Goal: Transaction & Acquisition: Purchase product/service

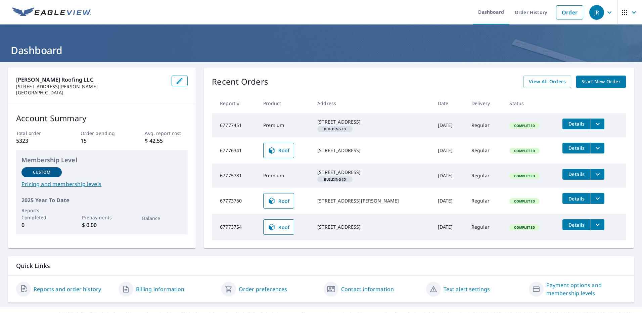
click at [533, 13] on link "Order History" at bounding box center [531, 12] width 43 height 25
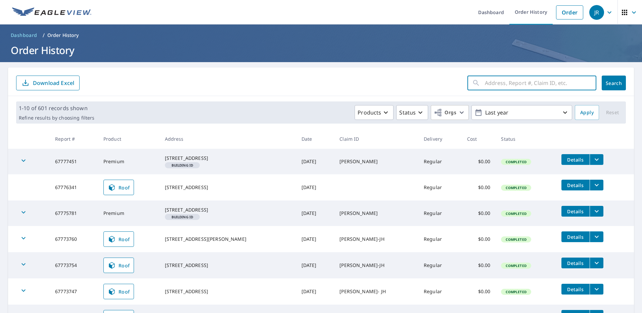
click at [530, 86] on input "text" at bounding box center [541, 83] width 112 height 19
type input "[PERSON_NAME]"
click button "Search" at bounding box center [614, 83] width 24 height 15
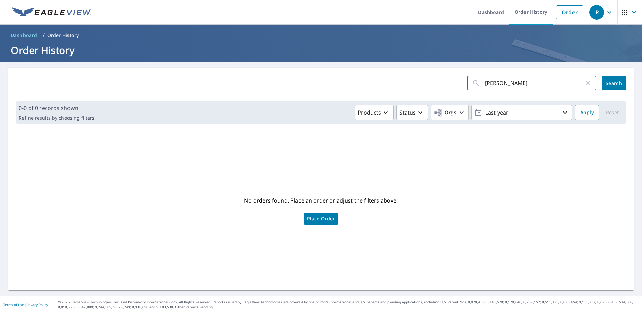
drag, startPoint x: 524, startPoint y: 85, endPoint x: 479, endPoint y: 85, distance: 44.7
click at [479, 85] on div "[PERSON_NAME] ​" at bounding box center [532, 83] width 129 height 15
type input "350 w industrial"
click button "Search" at bounding box center [614, 83] width 24 height 15
drag, startPoint x: 538, startPoint y: 83, endPoint x: 471, endPoint y: 81, distance: 66.9
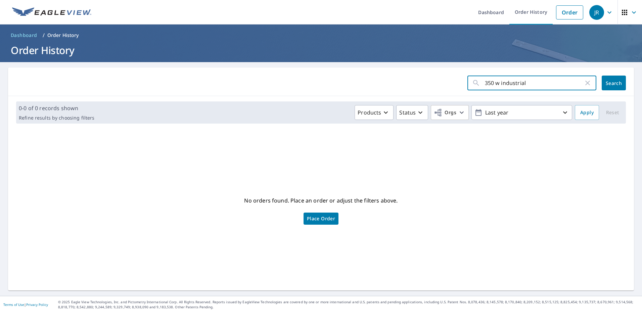
click at [471, 81] on div "350 w industrial ​" at bounding box center [532, 83] width 129 height 15
click at [571, 14] on link "Order" at bounding box center [569, 12] width 27 height 14
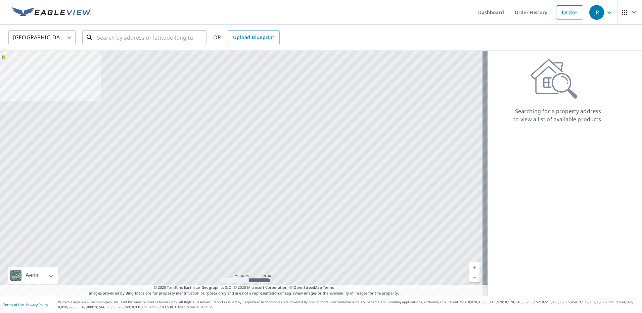
click at [145, 38] on input "text" at bounding box center [145, 37] width 96 height 19
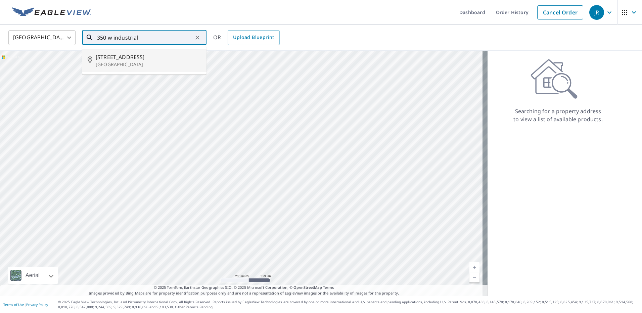
click at [152, 59] on span "[STREET_ADDRESS]" at bounding box center [148, 57] width 105 height 8
type input "[STREET_ADDRESS]"
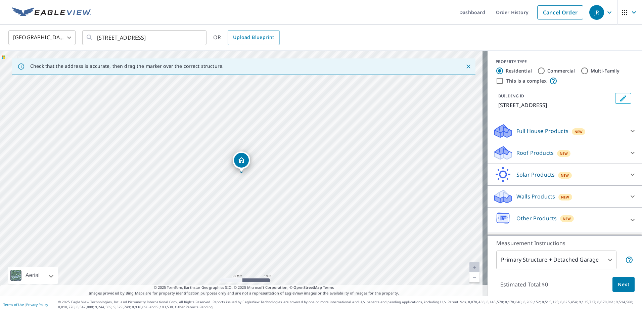
click at [547, 152] on p "Roof Products" at bounding box center [535, 153] width 37 height 8
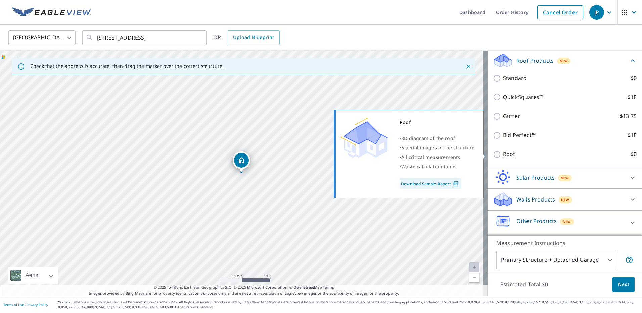
click at [517, 155] on label "Roof $0" at bounding box center [570, 154] width 134 height 8
click at [503, 155] on input "Roof $0" at bounding box center [498, 155] width 10 height 8
checkbox input "true"
type input "3"
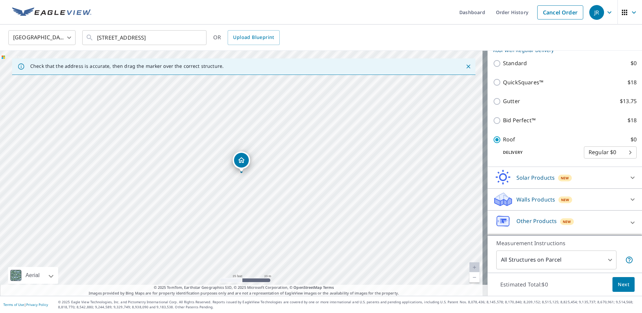
scroll to position [82, 0]
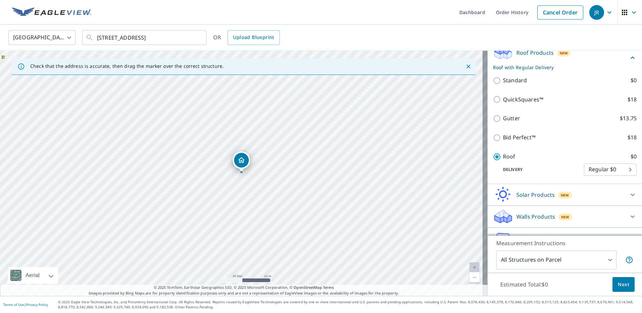
click at [624, 285] on span "Next" at bounding box center [623, 285] width 11 height 8
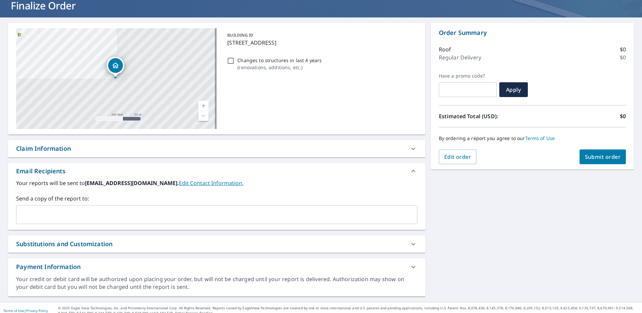
scroll to position [51, 0]
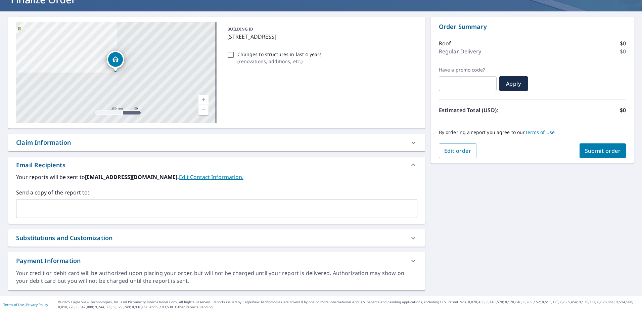
click at [83, 205] on input "text" at bounding box center [211, 208] width 385 height 13
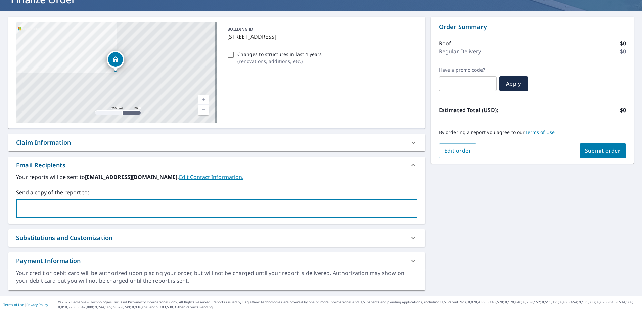
paste input "Good afternoon [Customer Name], Thank you for your patience while we completed …"
type input "Good afternoon [Customer Name], Thank you for your patience while we completed …"
click at [92, 205] on input "Good afternoon [Customer Name], Thank you for your patience while we completed …" at bounding box center [211, 208] width 385 height 13
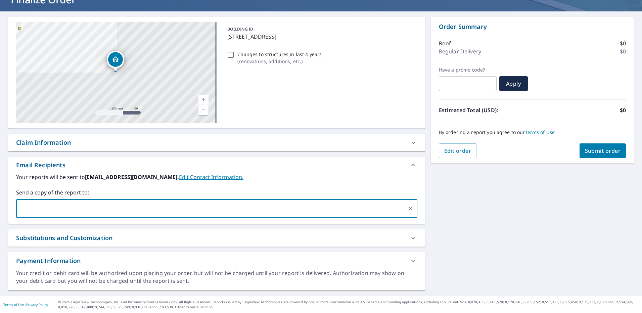
click at [92, 205] on input "Good afternoon [Customer Name], Thank you for your patience while we completed …" at bounding box center [211, 208] width 385 height 13
type input "a"
type input "[EMAIL_ADDRESS][DOMAIN_NAME]"
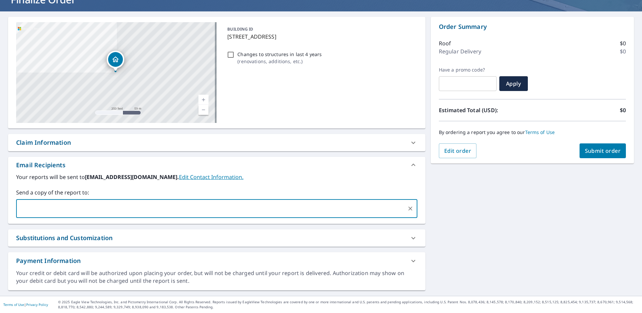
click at [84, 141] on div "Claim Information" at bounding box center [210, 142] width 389 height 9
checkbox input "true"
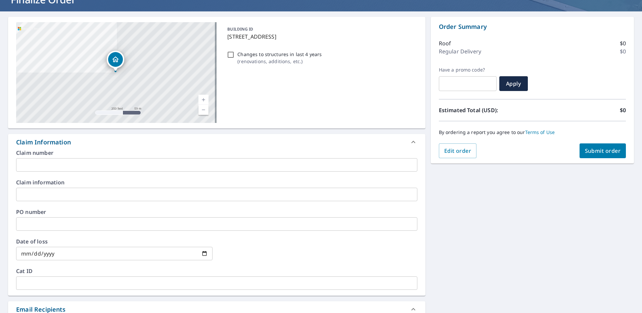
click at [68, 167] on input "text" at bounding box center [216, 164] width 401 height 13
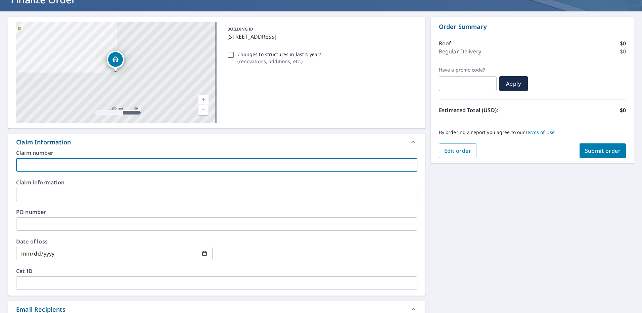
type input "B"
checkbox input "true"
type input "Ba"
checkbox input "true"
type input "Bar"
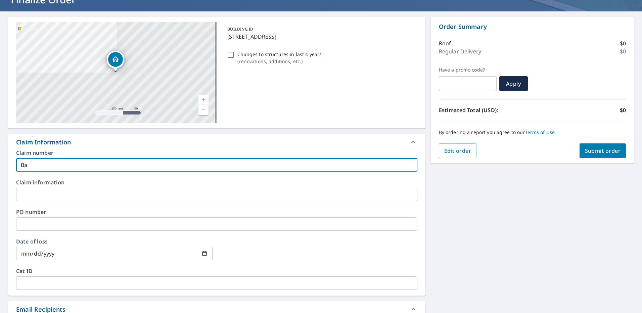
checkbox input "true"
type input "[PERSON_NAME]"
checkbox input "true"
type input "[PERSON_NAME]"
checkbox input "true"
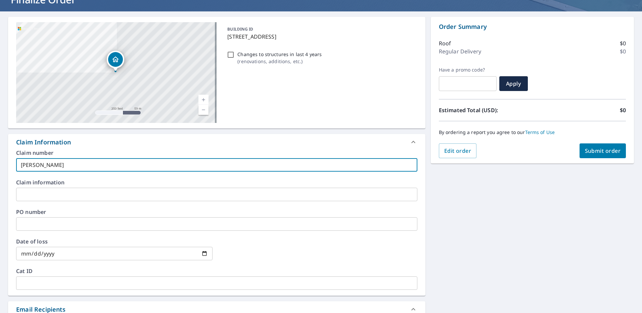
type input "[PERSON_NAME]"
checkbox input "true"
type input "[PERSON_NAME]"
checkbox input "true"
type input "[PERSON_NAME]"
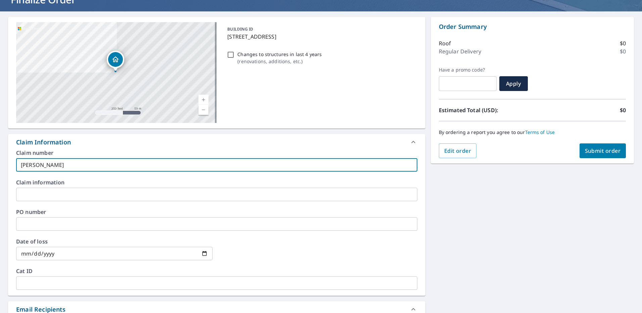
checkbox input "true"
type input "[PERSON_NAME]"
checkbox input "true"
type input "[PERSON_NAME]"
checkbox input "true"
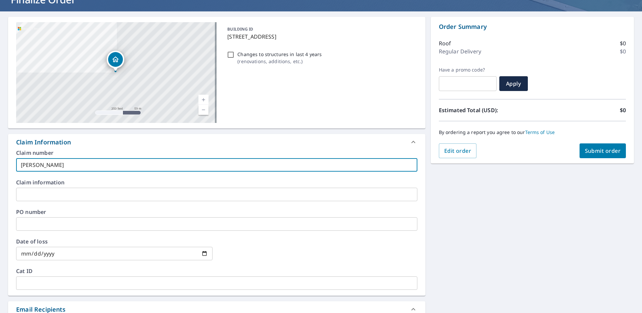
type input "[PERSON_NAME]"
checkbox input "true"
type input "[PERSON_NAME]"
checkbox input "true"
type input "[PERSON_NAME]"
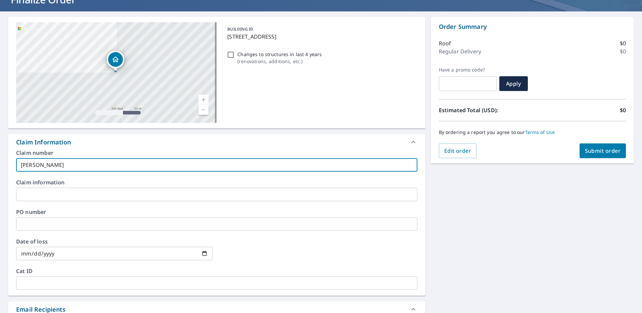
checkbox input "true"
type input "[PERSON_NAME]"
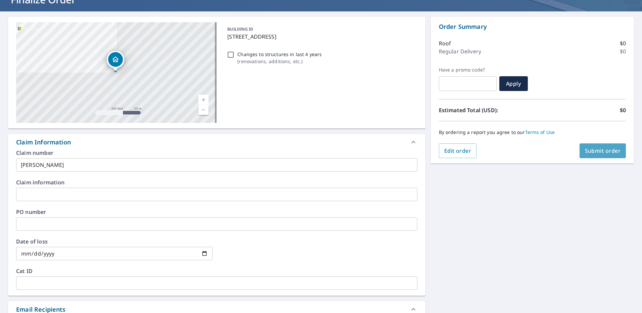
click at [612, 153] on span "Submit order" at bounding box center [603, 150] width 36 height 7
checkbox input "true"
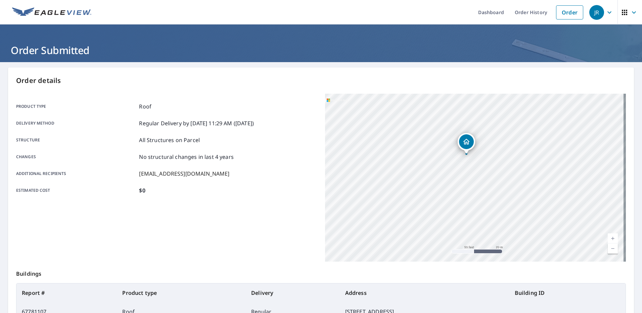
click at [121, 294] on th "Product type" at bounding box center [181, 293] width 129 height 19
